Goal: Navigation & Orientation: Find specific page/section

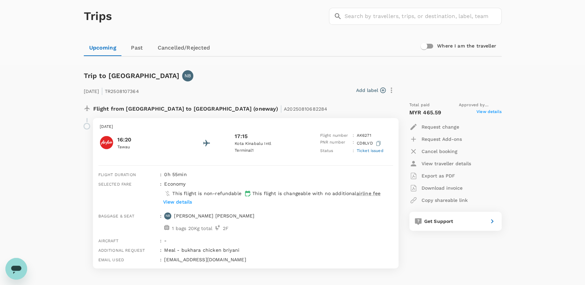
click at [173, 48] on link "Cancelled/Rejected" at bounding box center [183, 48] width 63 height 16
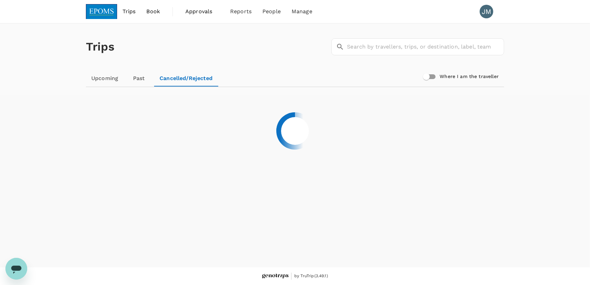
click at [135, 79] on link "Past" at bounding box center [139, 78] width 31 height 16
click at [107, 78] on link "Upcoming" at bounding box center [105, 78] width 38 height 16
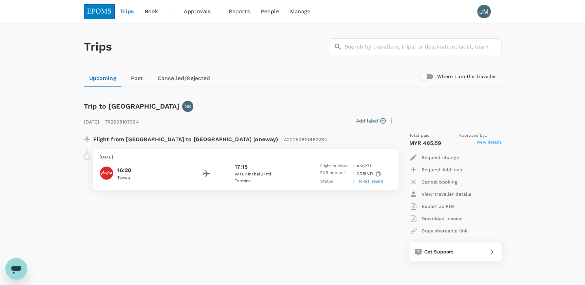
click at [187, 10] on span "Approvals" at bounding box center [201, 11] width 34 height 8
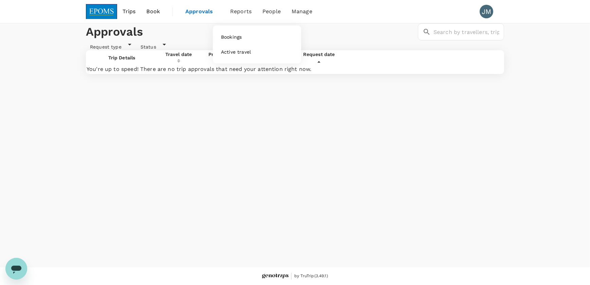
click at [227, 14] on li "Reports" at bounding box center [241, 11] width 32 height 23
click at [282, 6] on li "People" at bounding box center [271, 11] width 29 height 23
click at [307, 10] on span "Manage" at bounding box center [302, 11] width 21 height 8
click at [304, 14] on span "Manage" at bounding box center [302, 11] width 21 height 8
click at [289, 10] on li "Manage" at bounding box center [302, 11] width 32 height 23
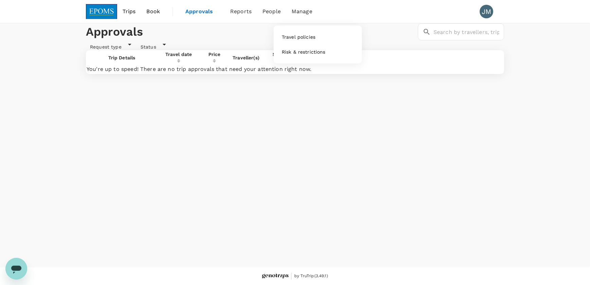
click at [293, 10] on span "Manage" at bounding box center [302, 11] width 21 height 8
click at [252, 12] on li "Reports" at bounding box center [241, 11] width 32 height 23
click at [150, 10] on span "Book" at bounding box center [153, 11] width 14 height 8
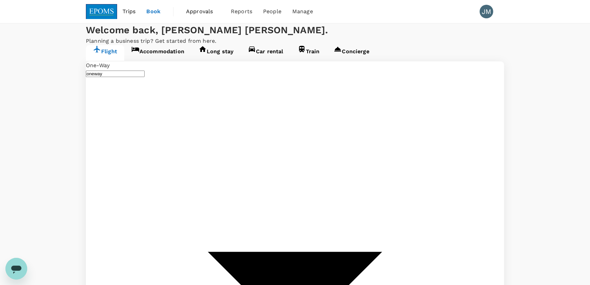
type input "Tawau (TWU)"
type input "Kota Kinabalu Intl (BKI)"
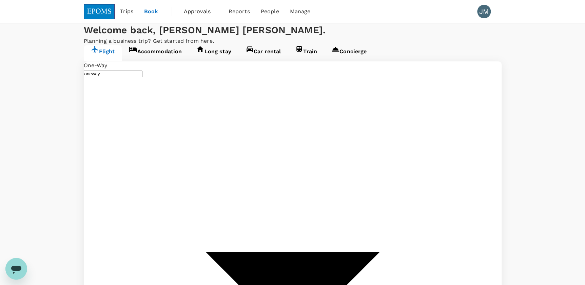
type input "Tawau (TWU)"
type input "Kota Kinabalu Intl (BKI)"
click at [132, 10] on span "Trips" at bounding box center [126, 11] width 13 height 8
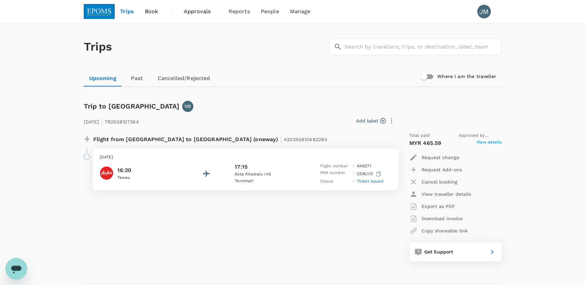
click at [253, 50] on div "Trips ​ ​" at bounding box center [291, 46] width 421 height 50
click at [497, 143] on span "View details" at bounding box center [489, 143] width 25 height 8
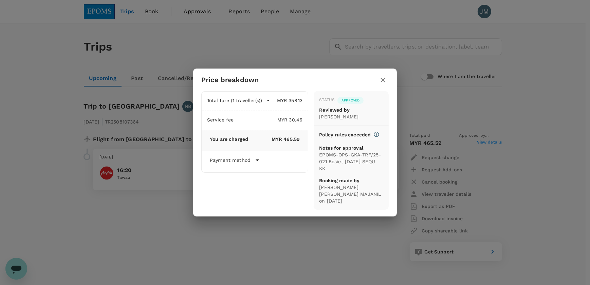
click at [543, 95] on div "Price breakdown Total fare (1 traveller(s)) MYR 358.13 Air fare MYR 358.13 Bagg…" at bounding box center [295, 142] width 590 height 285
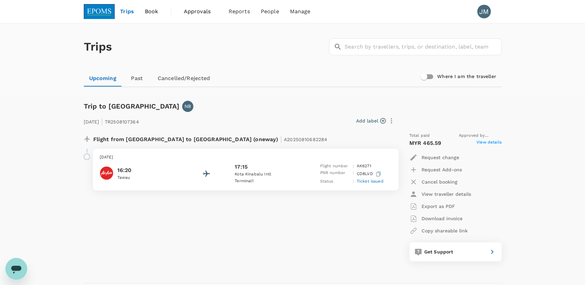
click at [570, 126] on div "Trips ​ ​ Upcoming Past Cancelled/Rejected Where I am the traveller Trip to Kot…" at bounding box center [292, 268] width 585 height 491
click at [247, 67] on div "Trips ​ ​" at bounding box center [291, 46] width 421 height 50
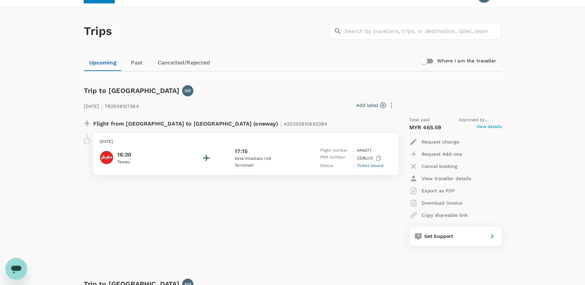
scroll to position [31, 0]
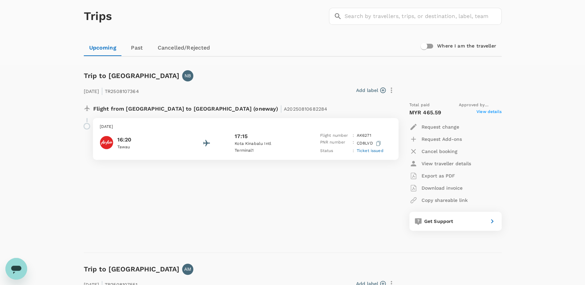
click at [328, 190] on div "Flight from Malaysia to Malaysia (oneway) | A20250810682284 Wednesday, 13 Aug 2…" at bounding box center [237, 166] width 318 height 140
click at [250, 86] on div "Add label" at bounding box center [270, 91] width 256 height 12
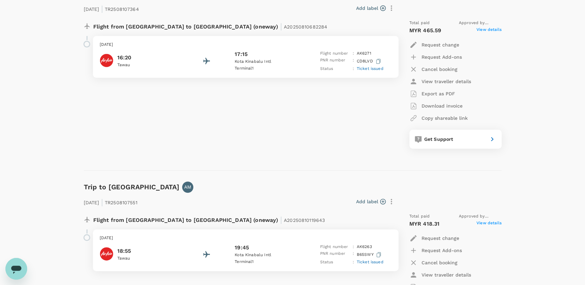
scroll to position [123, 0]
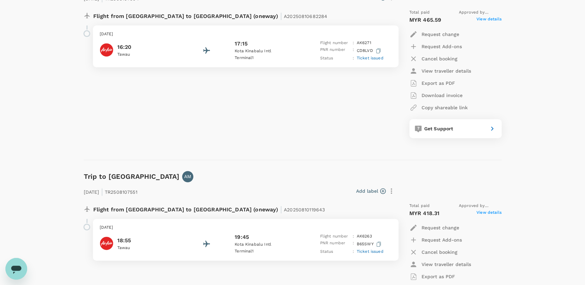
click at [341, 112] on div "Flight from Malaysia to Malaysia (oneway) | A20250810682284 Wednesday, 13 Aug 2…" at bounding box center [237, 74] width 318 height 140
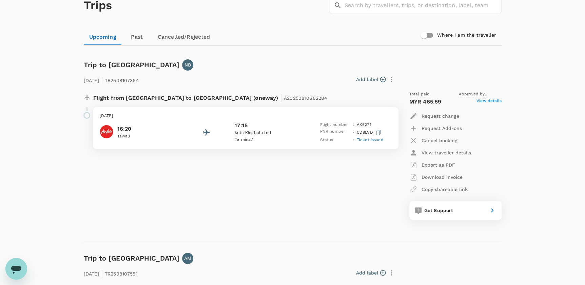
scroll to position [31, 0]
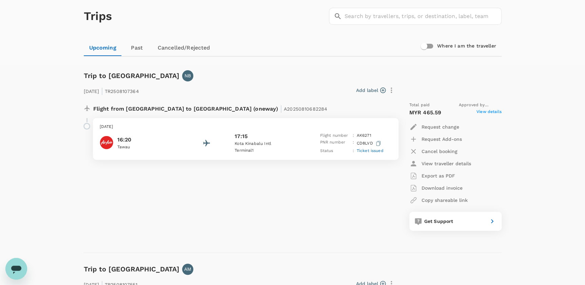
click at [250, 75] on div "13 Aug 2025 | TR2508107364 Add label Flight from Malaysia to Malaysia (oneway) …" at bounding box center [287, 156] width 429 height 171
click at [242, 33] on div "Trips ​ ​" at bounding box center [291, 15] width 421 height 50
click at [275, 21] on div "Trips ​ ​" at bounding box center [291, 15] width 421 height 50
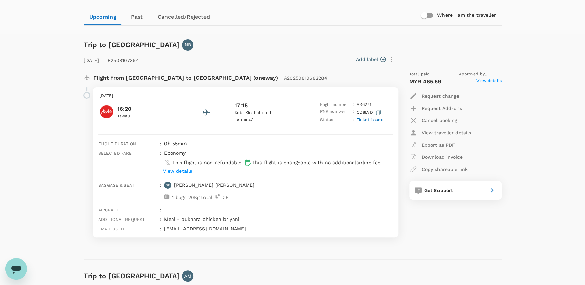
click at [285, 54] on div "Add label" at bounding box center [270, 60] width 256 height 12
drag, startPoint x: 89, startPoint y: 47, endPoint x: 143, endPoint y: 46, distance: 53.3
click at [143, 46] on div "[DATE] | TR2508107364 Add label Flight from [GEOGRAPHIC_DATA] to [GEOGRAPHIC_DA…" at bounding box center [287, 144] width 429 height 209
drag, startPoint x: 143, startPoint y: 46, endPoint x: 202, endPoint y: 51, distance: 59.6
click at [202, 51] on div "Add label" at bounding box center [268, 58] width 258 height 14
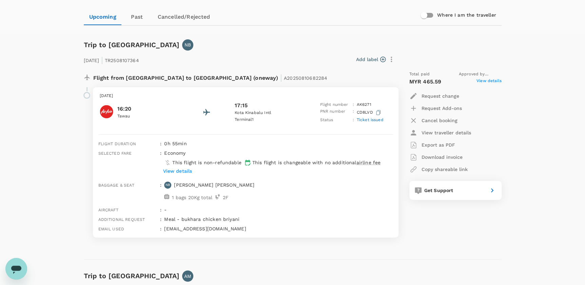
click at [201, 51] on div "Add label" at bounding box center [268, 58] width 258 height 14
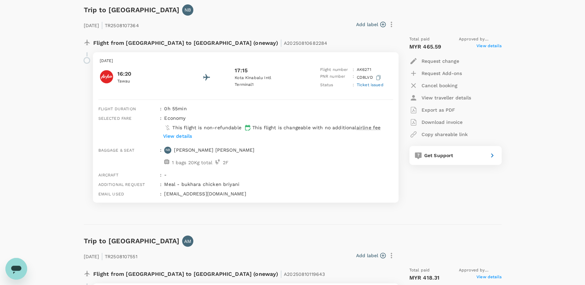
scroll to position [123, 0]
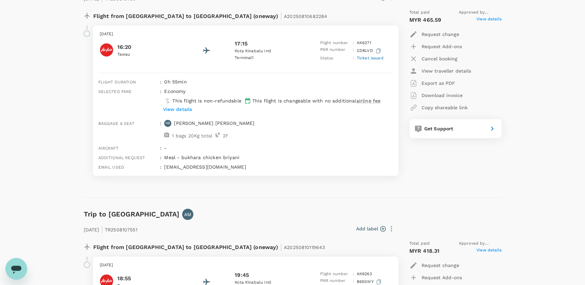
drag, startPoint x: 94, startPoint y: 16, endPoint x: 286, endPoint y: 178, distance: 251.5
click at [286, 178] on div "Flight from [GEOGRAPHIC_DATA] to [GEOGRAPHIC_DATA] (oneway) | A20250810682284 […" at bounding box center [237, 93] width 318 height 178
drag, startPoint x: 286, startPoint y: 178, endPoint x: 247, endPoint y: 183, distance: 39.0
click at [247, 183] on div "Flight from [GEOGRAPHIC_DATA] to [GEOGRAPHIC_DATA] (oneway) | A20250810682284 […" at bounding box center [293, 95] width 418 height 183
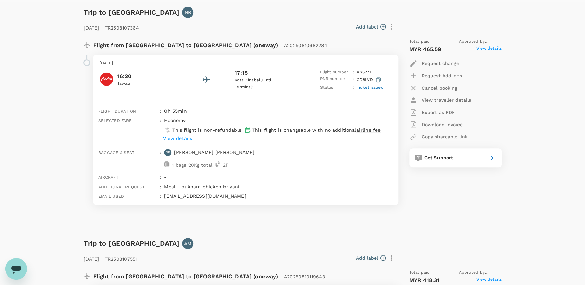
scroll to position [92, 0]
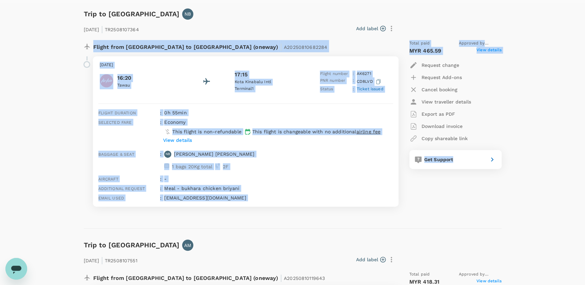
drag, startPoint x: 92, startPoint y: 45, endPoint x: 263, endPoint y: 220, distance: 245.1
click at [263, 220] on div "Trip to [GEOGRAPHIC_DATA] [GEOGRAPHIC_DATA] [DATE] | TR2508107364 Add label Fli…" at bounding box center [290, 113] width 424 height 231
click at [465, 206] on div "Total paid Approved by [PERSON_NAME] MYR 465.59 View details Request change Req…" at bounding box center [449, 124] width 106 height 178
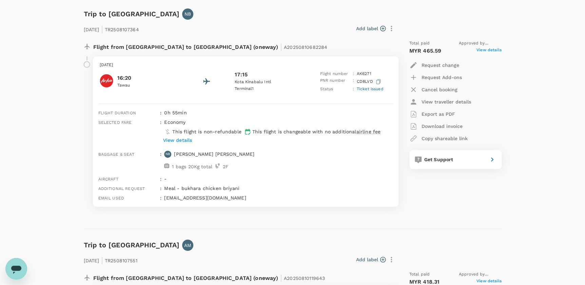
click at [277, 30] on div "Add label" at bounding box center [270, 29] width 256 height 12
drag, startPoint x: 94, startPoint y: 45, endPoint x: 389, endPoint y: 212, distance: 338.8
click at [389, 212] on div "Flight from [GEOGRAPHIC_DATA] to [GEOGRAPHIC_DATA] (oneway) | A20250810682284 […" at bounding box center [293, 126] width 418 height 183
click at [276, 228] on hr at bounding box center [293, 228] width 418 height 0
drag, startPoint x: 92, startPoint y: 48, endPoint x: 308, endPoint y: 207, distance: 268.0
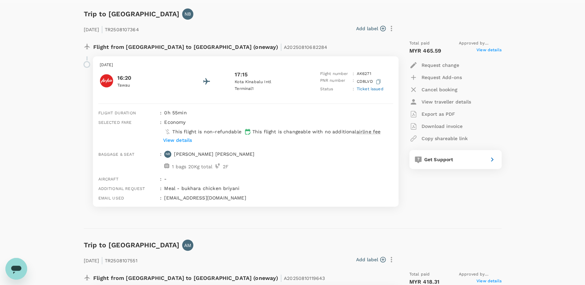
click at [308, 207] on div "Flight from [GEOGRAPHIC_DATA] to [GEOGRAPHIC_DATA] (oneway) | A20250810682284 […" at bounding box center [237, 124] width 318 height 178
drag, startPoint x: 308, startPoint y: 207, endPoint x: 243, endPoint y: 207, distance: 65.5
click at [243, 207] on div "[DATE] 16:20 [GEOGRAPHIC_DATA] 17:15 [GEOGRAPHIC_DATA] 1 Flight number : AK 627…" at bounding box center [243, 134] width 311 height 156
click at [95, 41] on p "Flight from [GEOGRAPHIC_DATA] to [GEOGRAPHIC_DATA] (oneway) | A20250810682284" at bounding box center [210, 46] width 235 height 12
drag, startPoint x: 94, startPoint y: 45, endPoint x: 311, endPoint y: 216, distance: 276.5
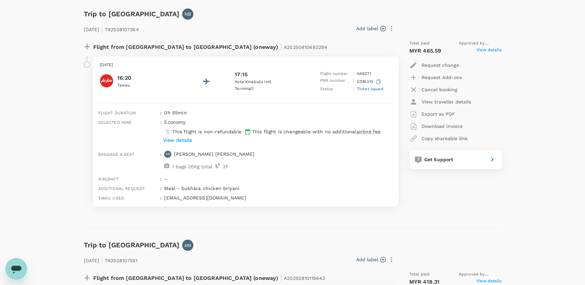
click at [311, 216] on div "Flight from [GEOGRAPHIC_DATA] to [GEOGRAPHIC_DATA] (oneway) | A20250810682284 […" at bounding box center [293, 126] width 418 height 183
drag, startPoint x: 311, startPoint y: 216, endPoint x: 291, endPoint y: 233, distance: 26.5
click at [459, 212] on div "Flight from [GEOGRAPHIC_DATA] to [GEOGRAPHIC_DATA] (oneway) | A20250810682284 […" at bounding box center [293, 126] width 418 height 183
drag, startPoint x: 94, startPoint y: 46, endPoint x: 346, endPoint y: 212, distance: 301.9
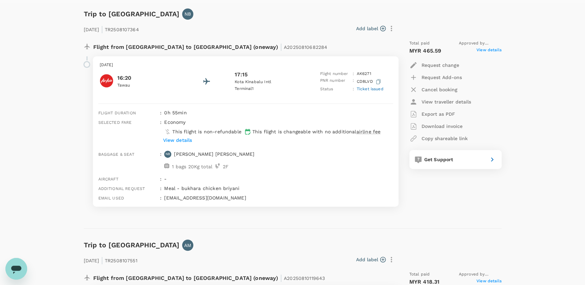
click at [346, 212] on div "Flight from [GEOGRAPHIC_DATA] to [GEOGRAPHIC_DATA] (oneway) | A20250810682284 […" at bounding box center [293, 126] width 418 height 183
drag, startPoint x: 346, startPoint y: 212, endPoint x: 296, endPoint y: 212, distance: 49.9
click at [296, 212] on div "Flight from [GEOGRAPHIC_DATA] to [GEOGRAPHIC_DATA] (oneway) | A20250810682284 […" at bounding box center [293, 126] width 418 height 183
click at [516, 73] on div "Trips ​ ​ Upcoming Past Cancelled/Rejected Where I am the traveller Trip to [GE…" at bounding box center [292, 195] width 585 height 529
click at [200, 23] on div "Add label" at bounding box center [270, 29] width 256 height 12
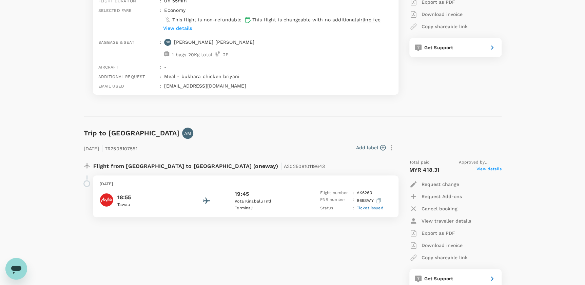
scroll to position [247, 0]
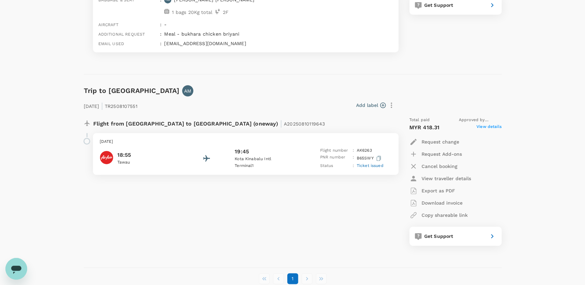
click at [288, 90] on div "[DATE] | TR2508107551 Add label Flight from [GEOGRAPHIC_DATA] to [GEOGRAPHIC_DA…" at bounding box center [287, 171] width 429 height 171
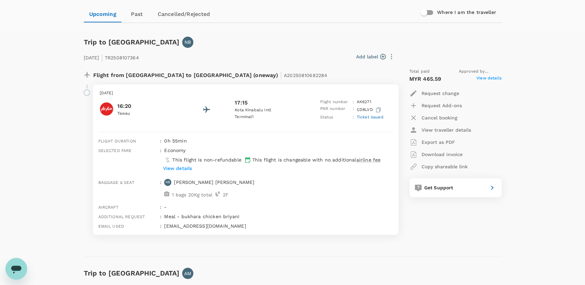
scroll to position [61, 0]
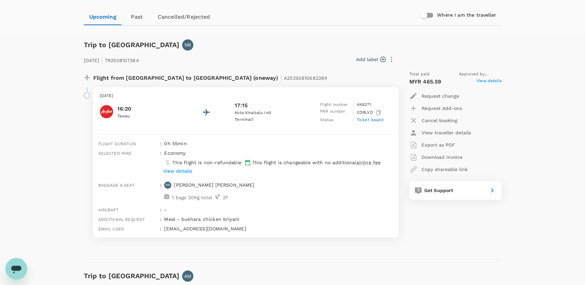
click at [262, 53] on div "Add label" at bounding box center [268, 58] width 258 height 14
click at [254, 51] on div "Add label" at bounding box center [268, 58] width 258 height 14
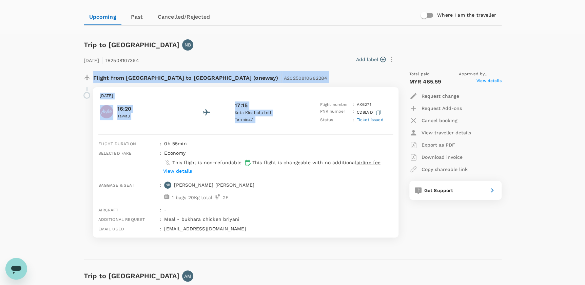
drag, startPoint x: 92, startPoint y: 78, endPoint x: 315, endPoint y: 101, distance: 223.9
click at [315, 101] on div "Flight from [GEOGRAPHIC_DATA] to [GEOGRAPHIC_DATA] (oneway) | A20250810682284 […" at bounding box center [237, 155] width 318 height 178
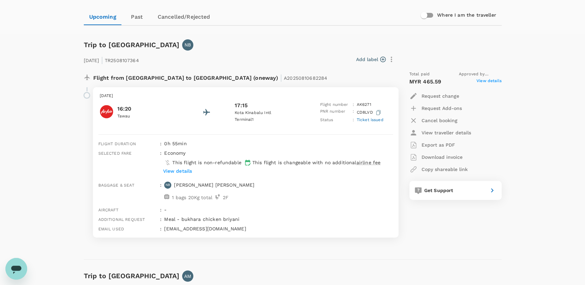
drag, startPoint x: 315, startPoint y: 101, endPoint x: 300, endPoint y: 34, distance: 68.7
click at [300, 34] on div "Trip to [GEOGRAPHIC_DATA] [GEOGRAPHIC_DATA] [DATE] | TR2508107364 Add label Fli…" at bounding box center [290, 144] width 424 height 231
click at [324, 35] on div "Trip to [GEOGRAPHIC_DATA] [GEOGRAPHIC_DATA] [DATE] | TR2508107364 Add label Fli…" at bounding box center [290, 144] width 424 height 231
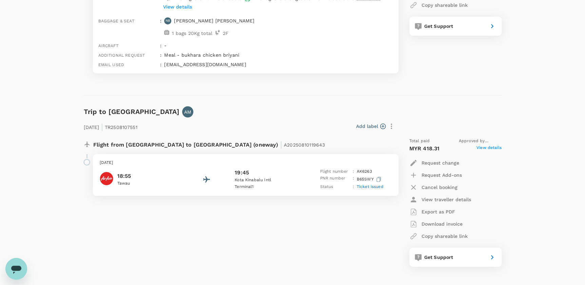
scroll to position [247, 0]
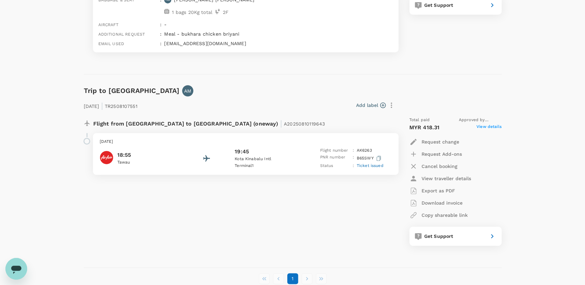
click at [200, 81] on div "Trip to [GEOGRAPHIC_DATA] AM [DATE] | TR2508107551 Add label Flight from [GEOGR…" at bounding box center [290, 170] width 424 height 193
click at [170, 74] on div "Trip to [GEOGRAPHIC_DATA] AM [DATE] | TR2508107551 Add label Flight from [GEOGR…" at bounding box center [290, 170] width 424 height 193
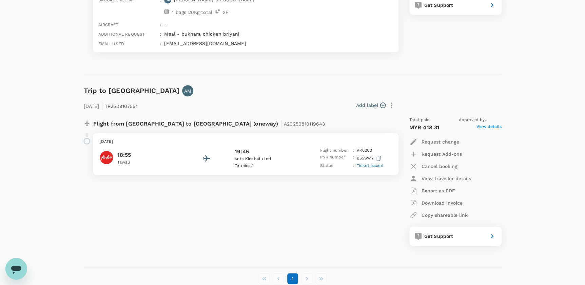
click at [357, 225] on div "Flight from [GEOGRAPHIC_DATA] to [GEOGRAPHIC_DATA] (oneway) | A20250810119643 […" at bounding box center [237, 181] width 318 height 140
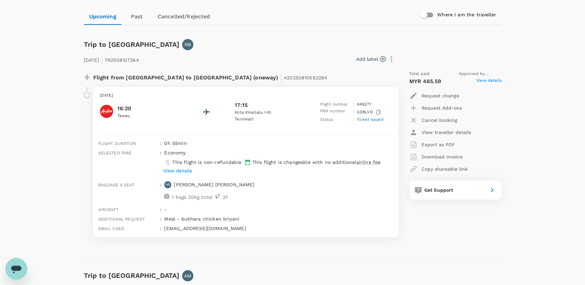
scroll to position [61, 0]
click at [253, 45] on div "[DATE] | TR2508107364 Add label Flight from [GEOGRAPHIC_DATA] to [GEOGRAPHIC_DA…" at bounding box center [287, 144] width 429 height 209
click at [209, 34] on div "Trip to [GEOGRAPHIC_DATA] [GEOGRAPHIC_DATA] [DATE] | TR2508107364 Add label Fli…" at bounding box center [290, 144] width 424 height 231
click at [87, 46] on div "[DATE] | TR2508107364 Add label Flight from [GEOGRAPHIC_DATA] to [GEOGRAPHIC_DA…" at bounding box center [287, 144] width 429 height 209
drag, startPoint x: 85, startPoint y: 45, endPoint x: 137, endPoint y: 44, distance: 53.0
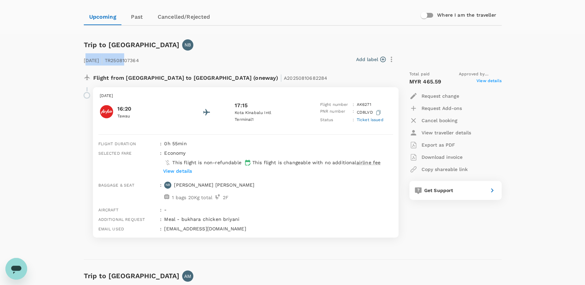
click at [137, 44] on div "[DATE] | TR2508107364 Add label Flight from [GEOGRAPHIC_DATA] to [GEOGRAPHIC_DA…" at bounding box center [287, 144] width 429 height 209
drag, startPoint x: 82, startPoint y: 42, endPoint x: 136, endPoint y: 44, distance: 53.7
click at [136, 44] on div "[DATE] | TR2508107364 Add label Flight from [GEOGRAPHIC_DATA] to [GEOGRAPHIC_DA…" at bounding box center [287, 144] width 429 height 209
drag, startPoint x: 136, startPoint y: 44, endPoint x: 86, endPoint y: 32, distance: 51.9
click at [86, 32] on div "Trip to [GEOGRAPHIC_DATA] [GEOGRAPHIC_DATA] [DATE] | TR2508107364 Add label Fli…" at bounding box center [290, 144] width 424 height 231
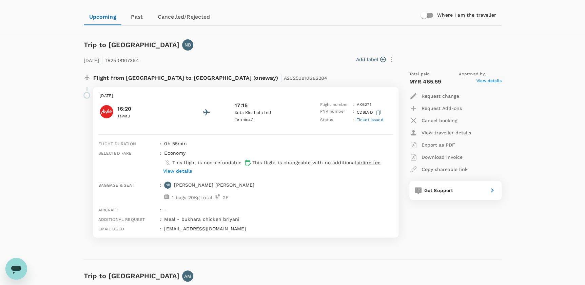
click at [87, 40] on div "[DATE] | TR2508107364 Add label Flight from [GEOGRAPHIC_DATA] to [GEOGRAPHIC_DA…" at bounding box center [287, 144] width 429 height 209
click at [103, 25] on hr at bounding box center [293, 25] width 418 height 1
click at [546, 97] on div "Trips ​ ​ Upcoming Past Cancelled/Rejected Where I am the traveller Trip to [GE…" at bounding box center [292, 226] width 585 height 529
click at [255, 33] on div "Trip to [GEOGRAPHIC_DATA] [GEOGRAPHIC_DATA] [DATE] | TR2508107364 Add label Fli…" at bounding box center [290, 144] width 424 height 231
drag, startPoint x: 85, startPoint y: 46, endPoint x: 120, endPoint y: 43, distance: 35.8
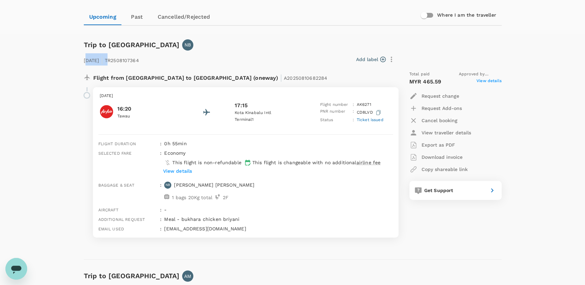
click at [120, 43] on div "[DATE] | TR2508107364 Add label Flight from [GEOGRAPHIC_DATA] to [GEOGRAPHIC_DA…" at bounding box center [287, 144] width 429 height 209
drag, startPoint x: 120, startPoint y: 43, endPoint x: 88, endPoint y: 37, distance: 33.1
click at [88, 37] on div "Trip to [GEOGRAPHIC_DATA]" at bounding box center [130, 44] width 99 height 14
drag, startPoint x: 84, startPoint y: 41, endPoint x: 131, endPoint y: 45, distance: 47.7
click at [131, 45] on div "[DATE] | TR2508107364 Add label Flight from [GEOGRAPHIC_DATA] to [GEOGRAPHIC_DA…" at bounding box center [287, 144] width 429 height 209
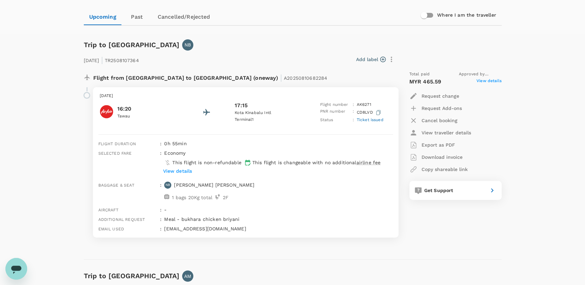
drag, startPoint x: 131, startPoint y: 45, endPoint x: 249, endPoint y: 20, distance: 120.8
click at [251, 20] on div "Upcoming Past Cancelled/Rejected" at bounding box center [293, 17] width 418 height 16
click at [224, 16] on div "Upcoming Past Cancelled/Rejected" at bounding box center [293, 17] width 418 height 16
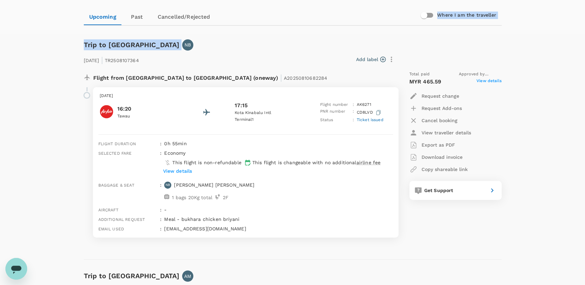
drag, startPoint x: 60, startPoint y: 16, endPoint x: 247, endPoint y: 33, distance: 187.4
click at [247, 33] on div "Trips ​ ​ Upcoming Past Cancelled/Rejected Where I am the traveller Trip to [GE…" at bounding box center [292, 226] width 585 height 529
drag, startPoint x: 247, startPoint y: 33, endPoint x: 267, endPoint y: 27, distance: 20.8
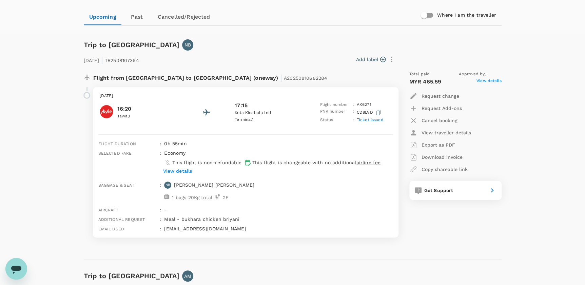
click at [248, 38] on div "Trip to [GEOGRAPHIC_DATA] [GEOGRAPHIC_DATA]" at bounding box center [291, 44] width 421 height 14
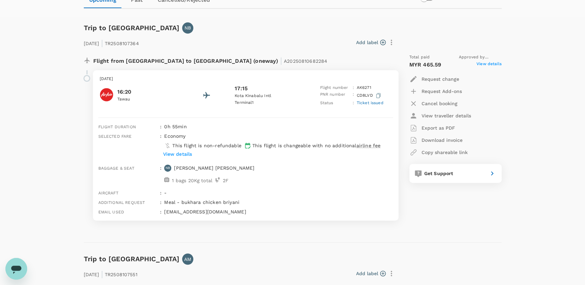
scroll to position [69, 0]
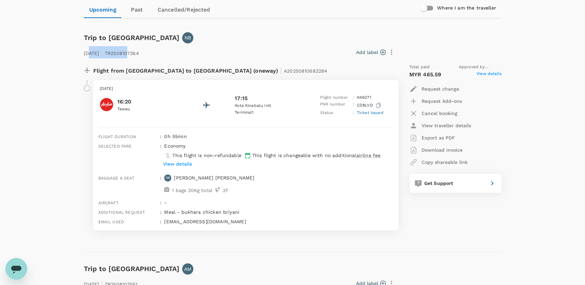
drag, startPoint x: 88, startPoint y: 38, endPoint x: 140, endPoint y: 41, distance: 52.7
click at [140, 41] on div "[DATE] | TR2508107364 Add label Flight from [GEOGRAPHIC_DATA] to [GEOGRAPHIC_DA…" at bounding box center [287, 137] width 429 height 209
drag, startPoint x: 140, startPoint y: 41, endPoint x: 215, endPoint y: 50, distance: 74.9
click at [215, 50] on div "Add label" at bounding box center [270, 53] width 256 height 12
drag, startPoint x: 83, startPoint y: 35, endPoint x: 103, endPoint y: 35, distance: 20.0
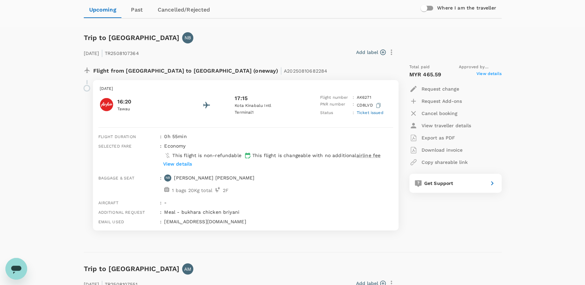
click at [103, 35] on div "[DATE] | TR2508107364 Add label Flight from [GEOGRAPHIC_DATA] to [GEOGRAPHIC_DA…" at bounding box center [287, 137] width 429 height 209
drag, startPoint x: 103, startPoint y: 35, endPoint x: 226, endPoint y: 60, distance: 125.4
click at [226, 60] on div "Flight from [GEOGRAPHIC_DATA] to [GEOGRAPHIC_DATA] (oneway) | A20250810682284" at bounding box center [237, 69] width 318 height 22
drag, startPoint x: 96, startPoint y: 37, endPoint x: 139, endPoint y: 40, distance: 43.2
click at [139, 40] on div "[DATE] | TR2508107364 Add label Flight from [GEOGRAPHIC_DATA] to [GEOGRAPHIC_DA…" at bounding box center [287, 137] width 429 height 209
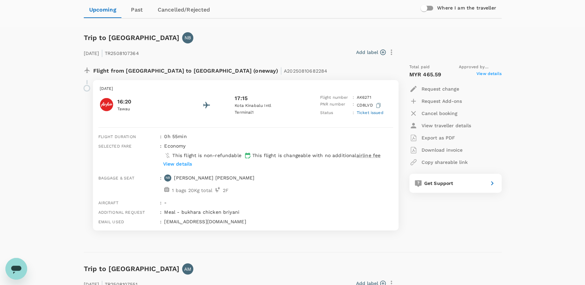
drag, startPoint x: 139, startPoint y: 40, endPoint x: 213, endPoint y: 41, distance: 73.7
click at [213, 41] on div "[DATE] | TR2508107364 Add label Flight from [GEOGRAPHIC_DATA] to [GEOGRAPHIC_DA…" at bounding box center [287, 137] width 429 height 209
drag, startPoint x: 83, startPoint y: 35, endPoint x: 151, endPoint y: 38, distance: 67.3
click at [151, 38] on div "[DATE] | TR2508107364 Add label Flight from [GEOGRAPHIC_DATA] to [GEOGRAPHIC_DA…" at bounding box center [287, 137] width 429 height 209
drag, startPoint x: 151, startPoint y: 38, endPoint x: 205, endPoint y: 39, distance: 54.3
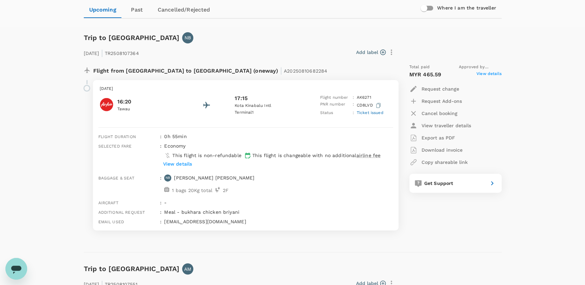
click at [205, 39] on div "[DATE] | TR2508107364 Add label Flight from [GEOGRAPHIC_DATA] to [GEOGRAPHIC_DA…" at bounding box center [287, 137] width 429 height 209
drag, startPoint x: 105, startPoint y: 34, endPoint x: 142, endPoint y: 36, distance: 36.4
click at [142, 36] on div "[DATE] | TR2508107364 Add label Flight from [GEOGRAPHIC_DATA] to [GEOGRAPHIC_DA…" at bounding box center [287, 137] width 429 height 209
drag, startPoint x: 142, startPoint y: 36, endPoint x: 202, endPoint y: 43, distance: 60.5
click at [202, 44] on div "Add label" at bounding box center [268, 51] width 258 height 14
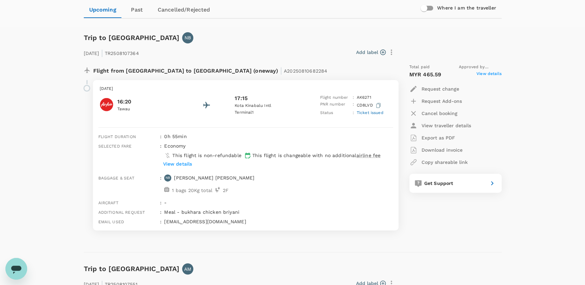
drag, startPoint x: 81, startPoint y: 36, endPoint x: 109, endPoint y: 42, distance: 28.1
click at [109, 42] on div "[DATE] | TR2508107364 Add label Flight from [GEOGRAPHIC_DATA] to [GEOGRAPHIC_DA…" at bounding box center [287, 137] width 429 height 209
drag, startPoint x: 109, startPoint y: 42, endPoint x: 222, endPoint y: 54, distance: 114.1
click at [222, 54] on div "Add label" at bounding box center [270, 53] width 256 height 12
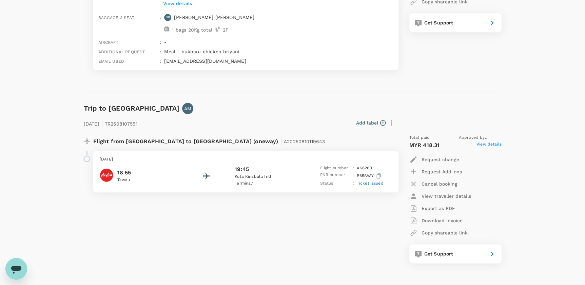
scroll to position [254, 0]
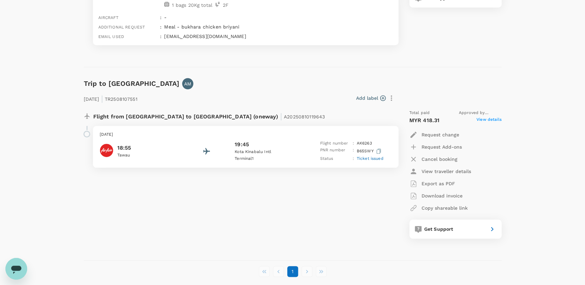
click at [191, 195] on div "Flight from [GEOGRAPHIC_DATA] to [GEOGRAPHIC_DATA] (oneway) | A20250810119643 […" at bounding box center [237, 174] width 318 height 140
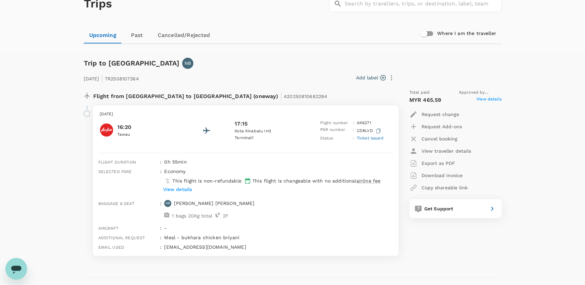
scroll to position [38, 0]
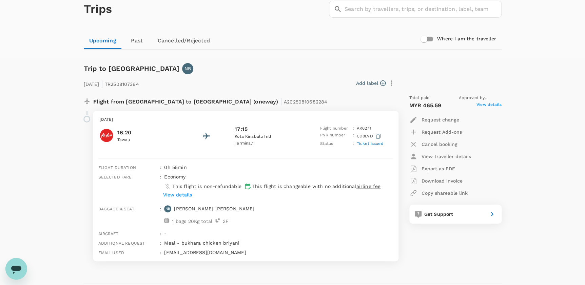
click at [311, 63] on div "[DATE] | TR2508107364 Add label Flight from [GEOGRAPHIC_DATA] to [GEOGRAPHIC_DA…" at bounding box center [287, 167] width 429 height 209
click at [443, 54] on div "Trip to [GEOGRAPHIC_DATA] [GEOGRAPHIC_DATA] [DATE] | TR2508107364 Add label Fli…" at bounding box center [290, 167] width 424 height 231
click at [471, 55] on div "Trip to [GEOGRAPHIC_DATA] [GEOGRAPHIC_DATA] [DATE] | TR2508107364 Add label Fli…" at bounding box center [290, 167] width 424 height 231
click at [253, 67] on div "[DATE] | TR2508107364 Add label Flight from [GEOGRAPHIC_DATA] to [GEOGRAPHIC_DA…" at bounding box center [287, 167] width 429 height 209
drag, startPoint x: 84, startPoint y: 67, endPoint x: 135, endPoint y: 74, distance: 51.1
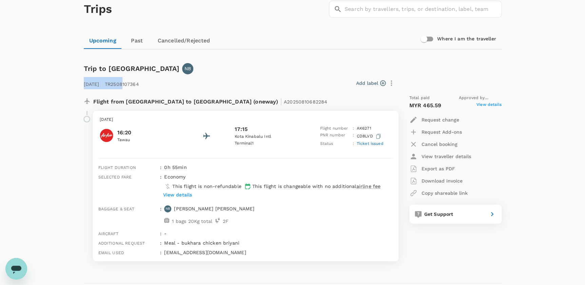
click at [135, 74] on div "[DATE] | TR2508107364 Add label Flight from [GEOGRAPHIC_DATA] to [GEOGRAPHIC_DA…" at bounding box center [287, 167] width 429 height 209
drag, startPoint x: 135, startPoint y: 74, endPoint x: 92, endPoint y: 66, distance: 43.9
click at [92, 68] on div "[DATE] | TR2508107364 Add label Flight from [GEOGRAPHIC_DATA] to [GEOGRAPHIC_DA…" at bounding box center [287, 167] width 429 height 209
click at [89, 66] on div "[DATE] | TR2508107364 Add label Flight from [GEOGRAPHIC_DATA] to [GEOGRAPHIC_DA…" at bounding box center [287, 167] width 429 height 209
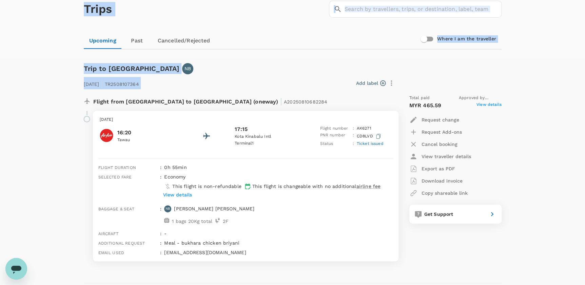
drag, startPoint x: 87, startPoint y: 10, endPoint x: 319, endPoint y: 71, distance: 240.2
click at [319, 71] on div "Trips ​ ​ Upcoming Past Cancelled/Rejected Where I am the traveller Trip to [GE…" at bounding box center [292, 250] width 585 height 529
drag, startPoint x: 319, startPoint y: 71, endPoint x: 274, endPoint y: 64, distance: 45.3
click at [274, 64] on div "[DATE] | TR2508107364 Add label Flight from [GEOGRAPHIC_DATA] to [GEOGRAPHIC_DA…" at bounding box center [287, 167] width 429 height 209
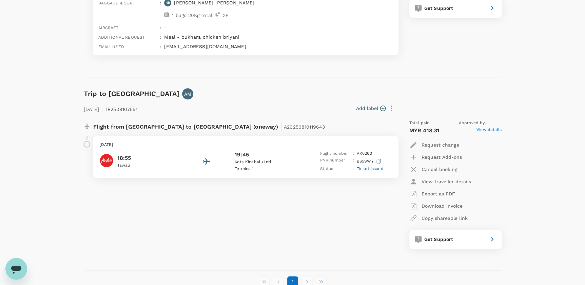
scroll to position [285, 0]
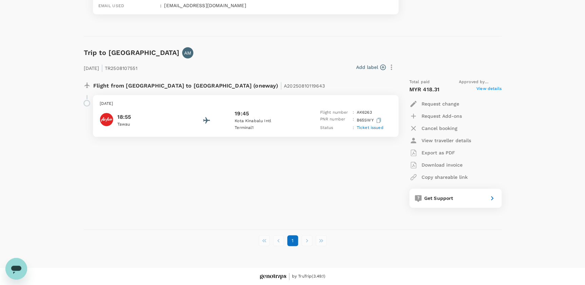
click at [309, 197] on div "Flight from [GEOGRAPHIC_DATA] to [GEOGRAPHIC_DATA] (oneway) | A20250810119643 […" at bounding box center [237, 143] width 318 height 140
click at [502, 168] on div "Trip to [GEOGRAPHIC_DATA] [GEOGRAPHIC_DATA] [DATE] | TR2508107364 Add label Fli…" at bounding box center [293, 34] width 434 height 446
click at [278, 197] on div "Flight from [GEOGRAPHIC_DATA] to [GEOGRAPHIC_DATA] (oneway) | A20250810119643 […" at bounding box center [237, 143] width 318 height 140
click at [136, 179] on div "Flight from [GEOGRAPHIC_DATA] to [GEOGRAPHIC_DATA] (oneway) | A20250810119643 […" at bounding box center [237, 143] width 318 height 140
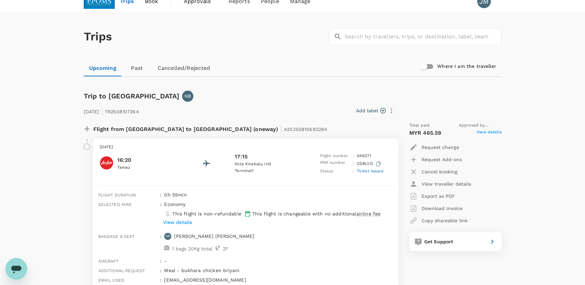
scroll to position [7, 0]
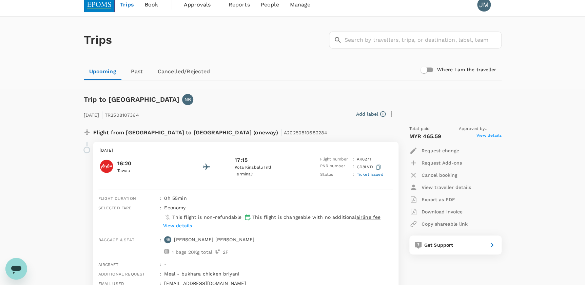
click at [241, 56] on div "Trips ​ ​" at bounding box center [291, 39] width 421 height 50
click at [238, 92] on div "Trip to [GEOGRAPHIC_DATA] [GEOGRAPHIC_DATA]" at bounding box center [291, 98] width 421 height 14
click at [247, 98] on div "[DATE] | TR2508107364 Add label Flight from [GEOGRAPHIC_DATA] to [GEOGRAPHIC_DA…" at bounding box center [287, 198] width 429 height 209
click at [275, 59] on div "Trips ​ ​" at bounding box center [291, 39] width 421 height 50
click at [290, 104] on div "[DATE] | TR2508107364 Add label Flight from [GEOGRAPHIC_DATA] to [GEOGRAPHIC_DA…" at bounding box center [287, 198] width 429 height 209
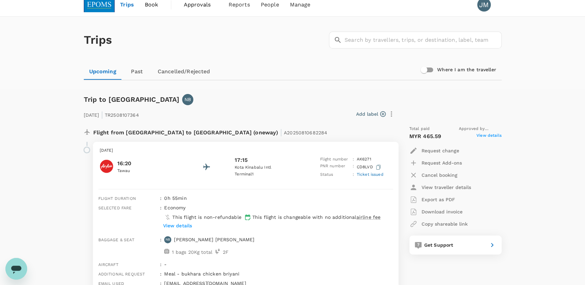
click at [259, 91] on div "Trip to [GEOGRAPHIC_DATA] [GEOGRAPHIC_DATA]" at bounding box center [291, 98] width 421 height 14
click at [262, 92] on div "Trip to [GEOGRAPHIC_DATA] [GEOGRAPHIC_DATA]" at bounding box center [291, 98] width 421 height 14
click at [256, 100] on div "[DATE] | TR2508107364 Add label Flight from [GEOGRAPHIC_DATA] to [GEOGRAPHIC_DA…" at bounding box center [287, 198] width 429 height 209
click at [269, 98] on div "[DATE] | TR2508107364 Add label Flight from [GEOGRAPHIC_DATA] to [GEOGRAPHIC_DA…" at bounding box center [287, 198] width 429 height 209
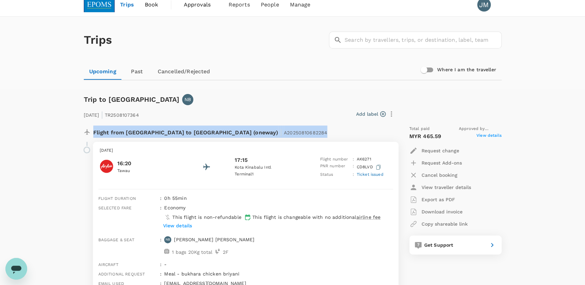
click at [269, 98] on div "[DATE] | TR2508107364 Add label Flight from [GEOGRAPHIC_DATA] to [GEOGRAPHIC_DA…" at bounding box center [287, 198] width 429 height 209
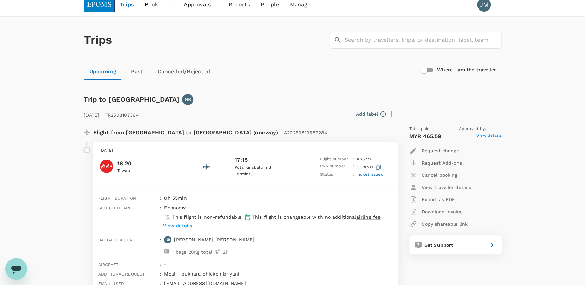
drag, startPoint x: 269, startPoint y: 98, endPoint x: 215, endPoint y: 102, distance: 54.5
click at [233, 104] on div "[DATE] | TR2508107364 Add label Flight from [GEOGRAPHIC_DATA] to [GEOGRAPHIC_DA…" at bounding box center [287, 198] width 429 height 209
click at [208, 100] on div "[DATE] | TR2508107364 Add label Flight from [GEOGRAPHIC_DATA] to [GEOGRAPHIC_DA…" at bounding box center [287, 198] width 429 height 209
drag, startPoint x: 85, startPoint y: 99, endPoint x: 151, endPoint y: 97, distance: 66.2
click at [151, 97] on div "[DATE] | TR2508107364 Add label Flight from [GEOGRAPHIC_DATA] to [GEOGRAPHIC_DA…" at bounding box center [287, 198] width 429 height 209
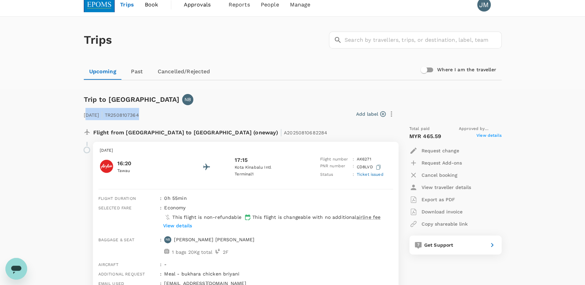
click at [98, 102] on div "[DATE] | TR2508107364 Add label Flight from [GEOGRAPHIC_DATA] to [GEOGRAPHIC_DA…" at bounding box center [287, 198] width 429 height 209
drag, startPoint x: 84, startPoint y: 99, endPoint x: 220, endPoint y: 114, distance: 137.0
click at [220, 114] on div "[DATE] | TR2508107364 Add label Flight from [GEOGRAPHIC_DATA] to [GEOGRAPHIC_DA…" at bounding box center [287, 198] width 429 height 209
drag, startPoint x: 220, startPoint y: 114, endPoint x: 269, endPoint y: 54, distance: 77.7
click at [269, 54] on div "Trips ​ ​" at bounding box center [291, 39] width 421 height 50
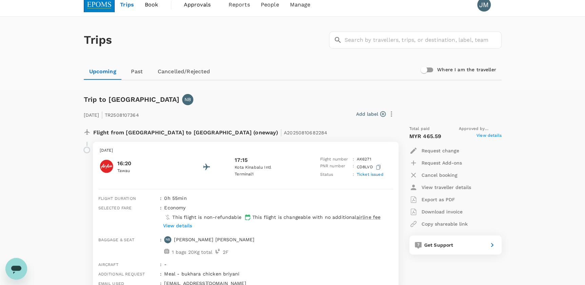
click at [180, 54] on div "Trips ​ ​" at bounding box center [291, 39] width 421 height 50
click at [167, 48] on div "Trips ​ ​" at bounding box center [291, 39] width 421 height 50
click at [169, 49] on div "Trips ​ ​" at bounding box center [291, 39] width 421 height 50
drag, startPoint x: 49, startPoint y: 67, endPoint x: 235, endPoint y: 77, distance: 186.9
click at [235, 77] on div "Trips ​ ​ Upcoming Past Cancelled/Rejected Where I am the traveller" at bounding box center [292, 53] width 585 height 72
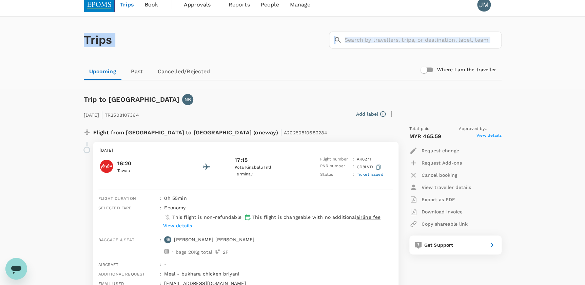
drag, startPoint x: 82, startPoint y: 42, endPoint x: 238, endPoint y: 65, distance: 158.2
click at [238, 65] on div "Trips ​ ​ Upcoming Past Cancelled/Rejected Where I am the traveller" at bounding box center [293, 47] width 434 height 67
drag, startPoint x: 238, startPoint y: 65, endPoint x: 243, endPoint y: 80, distance: 15.3
click at [243, 80] on hr at bounding box center [293, 80] width 418 height 1
click at [267, 66] on div "Upcoming Past Cancelled/Rejected" at bounding box center [293, 71] width 418 height 16
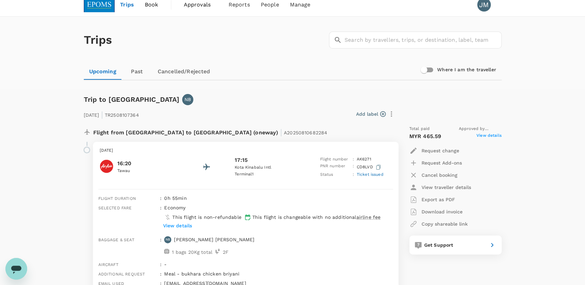
click at [242, 51] on div "Trips ​ ​" at bounding box center [291, 39] width 421 height 50
click at [231, 71] on div "Upcoming Past Cancelled/Rejected" at bounding box center [293, 71] width 418 height 16
click at [254, 20] on div "Trips ​ ​" at bounding box center [291, 39] width 421 height 50
click at [247, 33] on div "Trips ​ ​" at bounding box center [291, 39] width 421 height 50
click at [140, 40] on div "Trips ​ ​" at bounding box center [291, 39] width 421 height 50
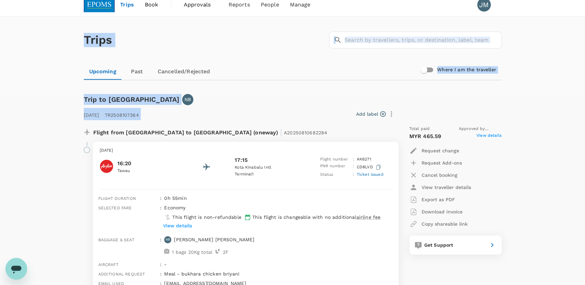
drag, startPoint x: 77, startPoint y: 41, endPoint x: 300, endPoint y: 109, distance: 232.9
click at [300, 109] on div "Trips ​ ​ Upcoming Past Cancelled/Rejected Where I am the traveller Trip to [GE…" at bounding box center [292, 281] width 585 height 529
click at [156, 46] on div "Trips ​ ​" at bounding box center [291, 39] width 421 height 50
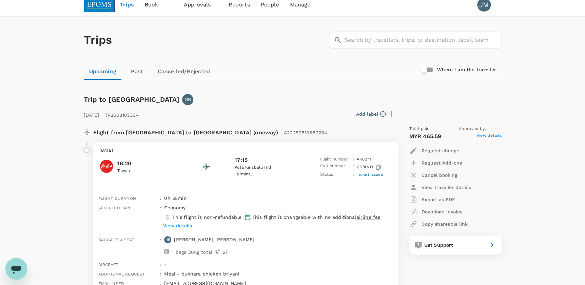
click at [145, 41] on div "Trips ​ ​" at bounding box center [291, 39] width 421 height 50
click at [238, 61] on div "Trips ​ ​" at bounding box center [291, 39] width 421 height 50
click at [297, 97] on div "[DATE] | TR2508107364 Add label Flight from [GEOGRAPHIC_DATA] to [GEOGRAPHIC_DA…" at bounding box center [287, 198] width 429 height 209
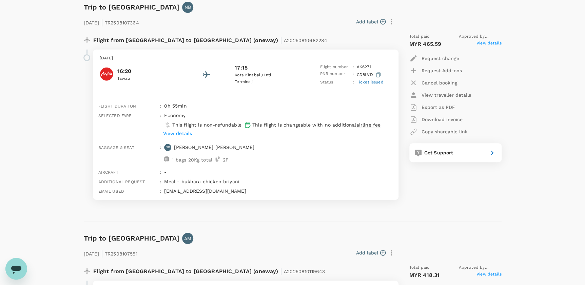
scroll to position [99, 0]
click at [440, 203] on div "Total paid Approved by [PERSON_NAME] MYR 465.59 View details Request change Req…" at bounding box center [449, 116] width 106 height 178
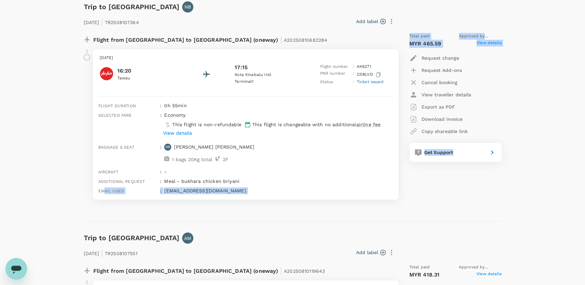
drag, startPoint x: 92, startPoint y: 212, endPoint x: 104, endPoint y: 206, distance: 14.0
click at [104, 206] on div "Trip to [GEOGRAPHIC_DATA] [GEOGRAPHIC_DATA] [DATE] | TR2508107364 Add label Fli…" at bounding box center [290, 105] width 424 height 231
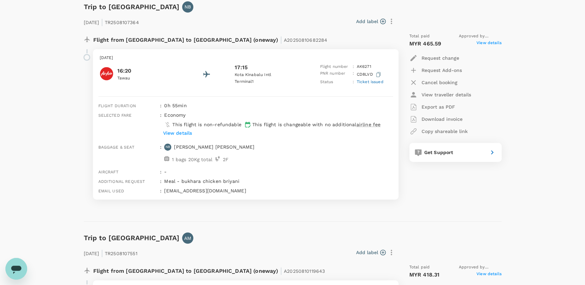
click at [227, 214] on div "Trip to [GEOGRAPHIC_DATA] [GEOGRAPHIC_DATA] [DATE] | TR2508107364 Add label Fli…" at bounding box center [290, 105] width 424 height 231
click at [130, 214] on div "Trip to [GEOGRAPHIC_DATA] [GEOGRAPHIC_DATA] [DATE] | TR2508107364 Add label Fli…" at bounding box center [290, 105] width 424 height 231
click at [106, 213] on div "Trip to [GEOGRAPHIC_DATA] [GEOGRAPHIC_DATA] [DATE] | TR2508107364 Add label Fli…" at bounding box center [290, 105] width 424 height 231
click at [477, 187] on div "Total paid Approved by [PERSON_NAME] MYR 465.59 View details Request change Req…" at bounding box center [449, 116] width 106 height 178
click at [97, 205] on div "Flight from [GEOGRAPHIC_DATA] to [GEOGRAPHIC_DATA] (oneway) | A20250810682284 […" at bounding box center [293, 118] width 418 height 183
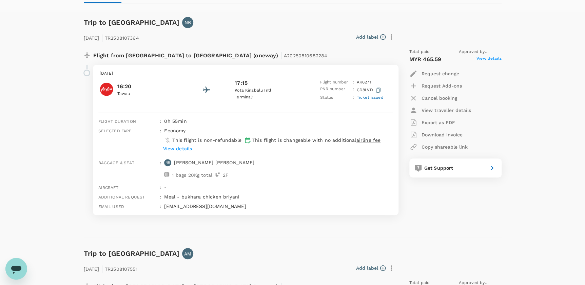
scroll to position [69, 0]
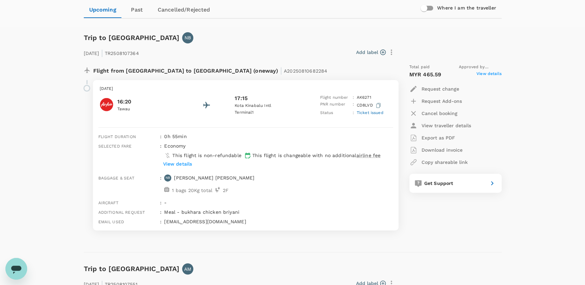
click at [220, 42] on div "[DATE] | TR2508107364 Add label Flight from [GEOGRAPHIC_DATA] to [GEOGRAPHIC_DA…" at bounding box center [287, 137] width 429 height 209
drag, startPoint x: 88, startPoint y: 36, endPoint x: 123, endPoint y: 48, distance: 37.0
click at [123, 48] on div "[DATE] | TR2508107364 Add label Flight from [GEOGRAPHIC_DATA] to [GEOGRAPHIC_DA…" at bounding box center [287, 137] width 429 height 209
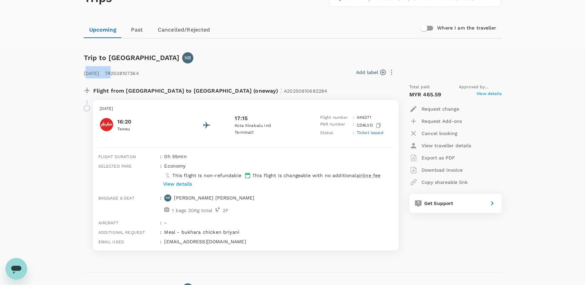
scroll to position [38, 0]
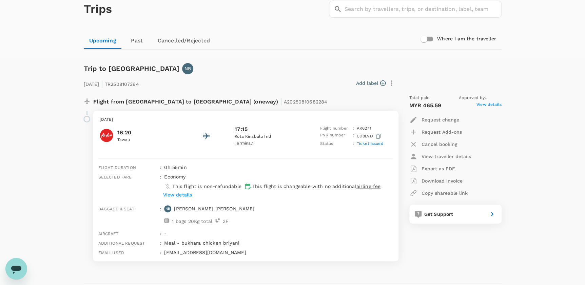
click at [240, 52] on div "Trip to [GEOGRAPHIC_DATA] [GEOGRAPHIC_DATA] [DATE] | TR2508107364 Add label Fli…" at bounding box center [290, 167] width 424 height 231
drag, startPoint x: 82, startPoint y: 66, endPoint x: 134, endPoint y: 66, distance: 51.9
click at [134, 66] on div "[DATE] | TR2508107364 Add label Flight from [GEOGRAPHIC_DATA] to [GEOGRAPHIC_DA…" at bounding box center [287, 167] width 429 height 209
drag, startPoint x: 134, startPoint y: 66, endPoint x: 226, endPoint y: 52, distance: 92.7
click at [226, 51] on div "Trips ​ ​ Upcoming Past Cancelled/Rejected Where I am the traveller" at bounding box center [292, 22] width 585 height 72
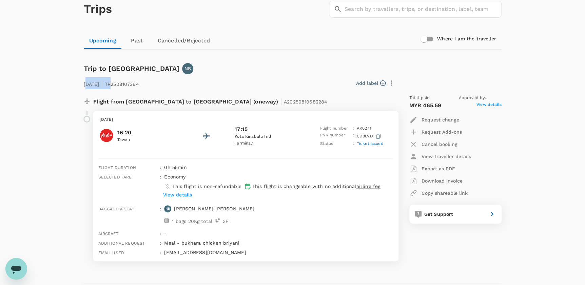
drag, startPoint x: 85, startPoint y: 68, endPoint x: 122, endPoint y: 69, distance: 36.3
click at [122, 69] on div "[DATE] | TR2508107364 Add label Flight from [GEOGRAPHIC_DATA] to [GEOGRAPHIC_DA…" at bounding box center [287, 167] width 429 height 209
drag, startPoint x: 122, startPoint y: 69, endPoint x: 77, endPoint y: 68, distance: 44.2
click at [77, 68] on div "[DATE] | TR2508107364 Add label Flight from [GEOGRAPHIC_DATA] to [GEOGRAPHIC_DA…" at bounding box center [287, 167] width 429 height 209
drag, startPoint x: 82, startPoint y: 66, endPoint x: 100, endPoint y: 67, distance: 18.0
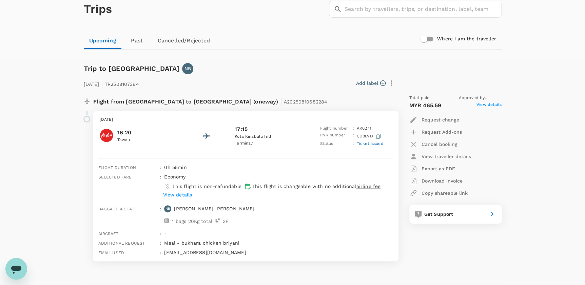
click at [100, 67] on div "[DATE] | TR2508107364 Add label Flight from [GEOGRAPHIC_DATA] to [GEOGRAPHIC_DA…" at bounding box center [287, 167] width 429 height 209
drag, startPoint x: 100, startPoint y: 67, endPoint x: 88, endPoint y: 67, distance: 12.9
click at [88, 67] on div "[DATE] | TR2508107364 Add label Flight from [GEOGRAPHIC_DATA] to [GEOGRAPHIC_DA…" at bounding box center [287, 167] width 429 height 209
drag, startPoint x: 84, startPoint y: 66, endPoint x: 98, endPoint y: 66, distance: 14.3
click at [98, 66] on div "[DATE] | TR2508107364 Add label Flight from [GEOGRAPHIC_DATA] to [GEOGRAPHIC_DA…" at bounding box center [287, 167] width 429 height 209
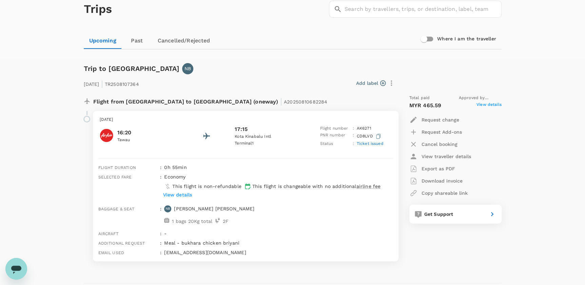
drag, startPoint x: 98, startPoint y: 66, endPoint x: 83, endPoint y: 58, distance: 16.9
click at [83, 58] on div "Trip to [GEOGRAPHIC_DATA] [GEOGRAPHIC_DATA] [DATE] | TR2508107364 Add label Fli…" at bounding box center [290, 167] width 424 height 231
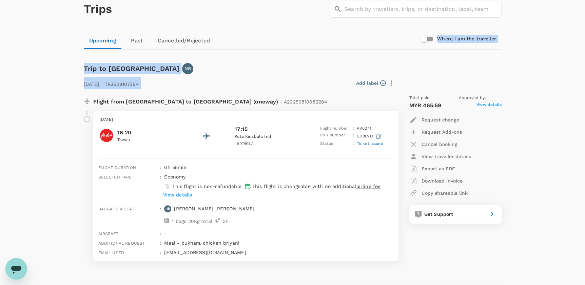
drag, startPoint x: 81, startPoint y: 40, endPoint x: 253, endPoint y: 68, distance: 174.0
click at [253, 68] on div "Trips ​ ​ Upcoming Past Cancelled/Rejected Where I am the traveller Trip to [GE…" at bounding box center [292, 250] width 585 height 529
drag, startPoint x: 253, startPoint y: 68, endPoint x: 257, endPoint y: 75, distance: 7.9
click at [257, 75] on div "Add label" at bounding box center [268, 82] width 258 height 14
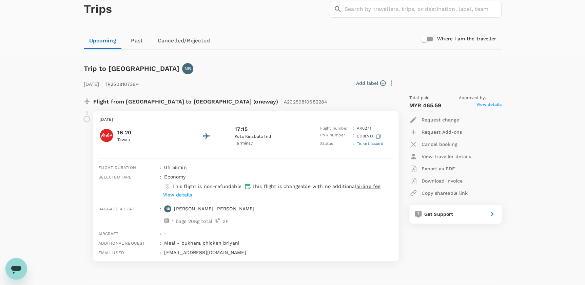
click at [252, 75] on div "Add label" at bounding box center [268, 82] width 258 height 14
click at [236, 67] on div "[DATE] | TR2508107364 Add label Flight from [GEOGRAPHIC_DATA] to [GEOGRAPHIC_DA…" at bounding box center [287, 167] width 429 height 209
drag, startPoint x: 69, startPoint y: 64, endPoint x: 106, endPoint y: 66, distance: 37.0
click at [106, 66] on div "Trips ​ ​ Upcoming Past Cancelled/Rejected Where I am the traveller Trip to [GE…" at bounding box center [292, 250] width 585 height 529
click at [249, 70] on div "[DATE] | TR2508107364 Add label Flight from [GEOGRAPHIC_DATA] to [GEOGRAPHIC_DA…" at bounding box center [287, 167] width 429 height 209
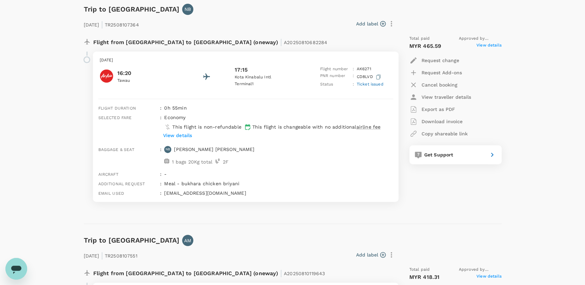
scroll to position [99, 0]
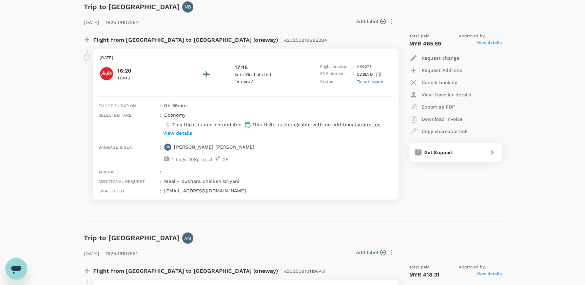
click at [242, 24] on div "Add label" at bounding box center [270, 22] width 256 height 12
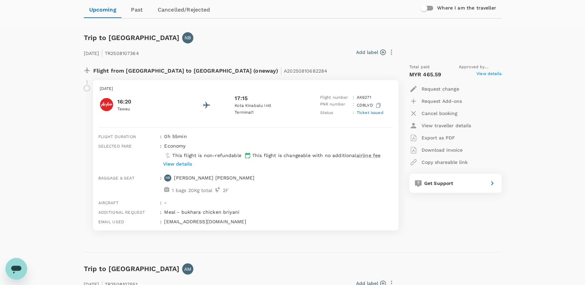
click at [301, 45] on div "Add label" at bounding box center [268, 51] width 258 height 14
drag, startPoint x: 81, startPoint y: 36, endPoint x: 115, endPoint y: 38, distance: 34.4
click at [115, 38] on div "[DATE] | TR2508107364 Add label Flight from [GEOGRAPHIC_DATA] to [GEOGRAPHIC_DA…" at bounding box center [287, 137] width 429 height 209
drag, startPoint x: 115, startPoint y: 38, endPoint x: 218, endPoint y: 45, distance: 103.4
click at [218, 45] on div "Add label" at bounding box center [268, 51] width 258 height 14
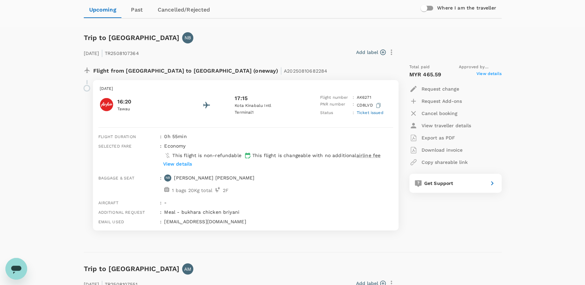
click at [218, 45] on div "Add label" at bounding box center [268, 51] width 258 height 14
click at [289, 49] on div "Add label" at bounding box center [270, 53] width 256 height 12
drag, startPoint x: 85, startPoint y: 38, endPoint x: 139, endPoint y: 45, distance: 54.1
click at [139, 45] on div "[DATE] | TR2508107364 Add label Flight from [GEOGRAPHIC_DATA] to [GEOGRAPHIC_DA…" at bounding box center [287, 137] width 429 height 209
drag, startPoint x: 139, startPoint y: 45, endPoint x: 174, endPoint y: 51, distance: 36.1
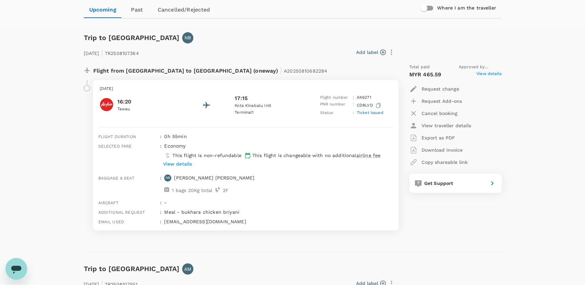
click at [174, 51] on div "Add label" at bounding box center [270, 53] width 256 height 12
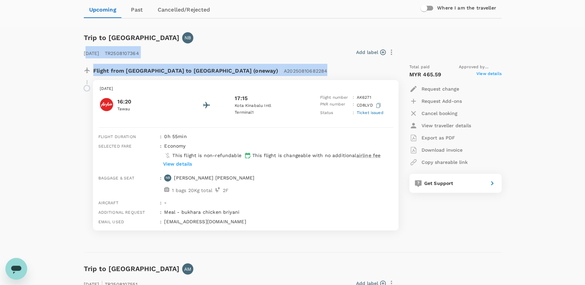
drag, startPoint x: 85, startPoint y: 35, endPoint x: 288, endPoint y: 65, distance: 205.6
click at [288, 65] on div "[DATE] | TR2508107364 Add label Flight from [GEOGRAPHIC_DATA] to [GEOGRAPHIC_DA…" at bounding box center [287, 137] width 429 height 209
drag, startPoint x: 288, startPoint y: 65, endPoint x: 243, endPoint y: 42, distance: 50.3
click at [243, 42] on div "[DATE] | TR2508107364 Add label Flight from [GEOGRAPHIC_DATA] to [GEOGRAPHIC_DA…" at bounding box center [287, 137] width 429 height 209
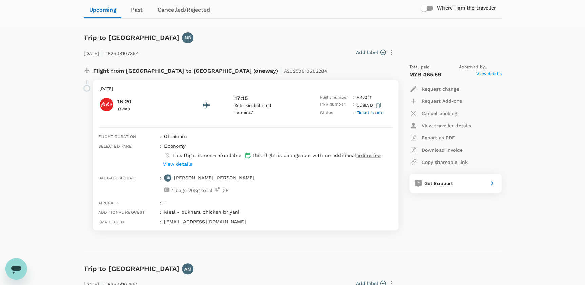
click at [243, 42] on div "[DATE] | TR2508107364 Add label Flight from [GEOGRAPHIC_DATA] to [GEOGRAPHIC_DA…" at bounding box center [287, 137] width 429 height 209
drag, startPoint x: 80, startPoint y: 36, endPoint x: 163, endPoint y: 42, distance: 83.4
click at [163, 42] on div "Trip to [GEOGRAPHIC_DATA] [GEOGRAPHIC_DATA] [DATE] | TR2508107364 Add label Fli…" at bounding box center [290, 136] width 424 height 231
click at [216, 48] on div "Add label" at bounding box center [270, 53] width 256 height 12
click at [276, 47] on div "Add label" at bounding box center [270, 53] width 256 height 12
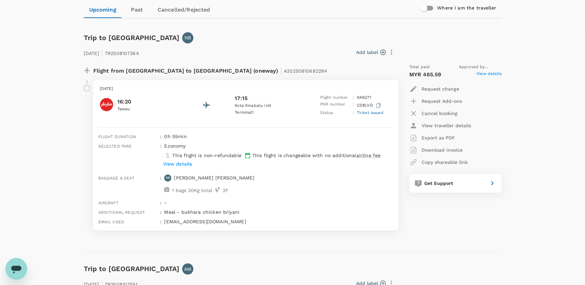
click at [267, 55] on div "Add label" at bounding box center [270, 53] width 256 height 12
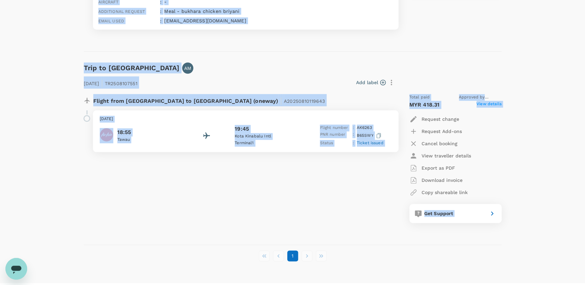
scroll to position [285, 0]
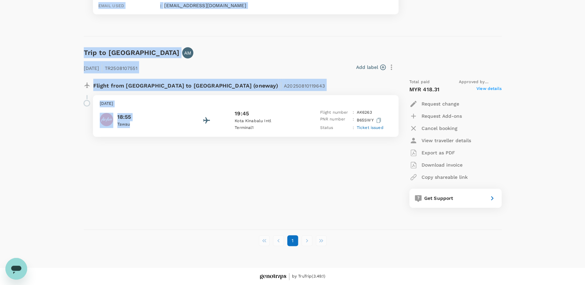
drag, startPoint x: 77, startPoint y: 53, endPoint x: 152, endPoint y: 194, distance: 159.4
click at [152, 194] on div "Trip to [GEOGRAPHIC_DATA] [GEOGRAPHIC_DATA] [DATE] | TR2508107364 Add label Fli…" at bounding box center [290, 17] width 424 height 425
click at [152, 194] on div "Flight from [GEOGRAPHIC_DATA] to [GEOGRAPHIC_DATA] (oneway) | A20250810119643 […" at bounding box center [237, 143] width 318 height 140
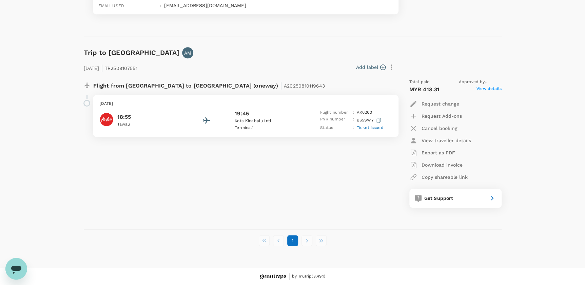
click at [184, 174] on div "Flight from [GEOGRAPHIC_DATA] to [GEOGRAPHIC_DATA] (oneway) | A20250810119643 […" at bounding box center [237, 143] width 318 height 140
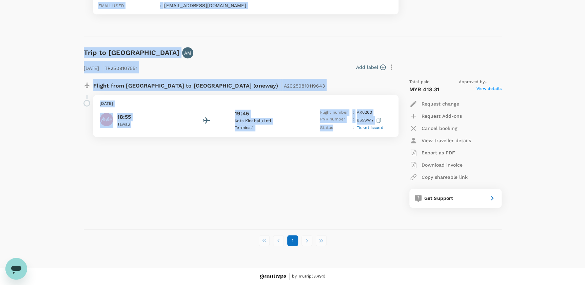
drag, startPoint x: 70, startPoint y: 41, endPoint x: 342, endPoint y: 176, distance: 303.6
click at [342, 176] on div "Trips ​ ​ Upcoming Past Cancelled/Rejected Where I am the traveller Trip to [GE…" at bounding box center [292, 3] width 585 height 529
click at [125, 179] on div "Flight from [GEOGRAPHIC_DATA] to [GEOGRAPHIC_DATA] (oneway) | A20250810119643 […" at bounding box center [237, 143] width 318 height 140
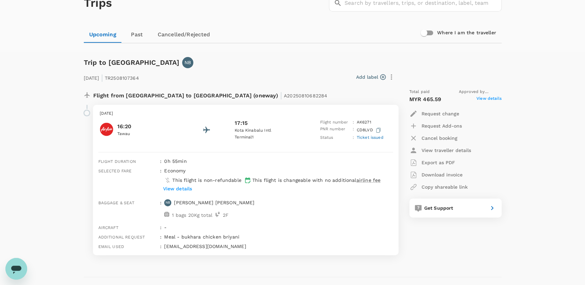
scroll to position [38, 0]
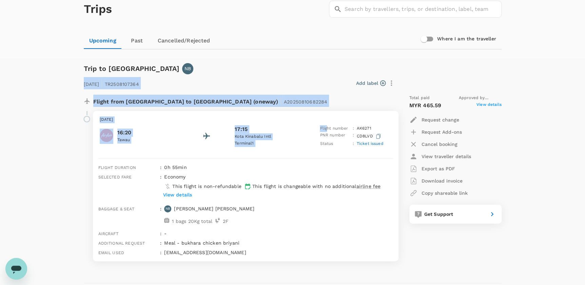
drag, startPoint x: 81, startPoint y: 68, endPoint x: 328, endPoint y: 127, distance: 253.5
click at [328, 127] on div "[DATE] | TR2508107364 Add label Flight from [GEOGRAPHIC_DATA] to [GEOGRAPHIC_DA…" at bounding box center [287, 167] width 429 height 209
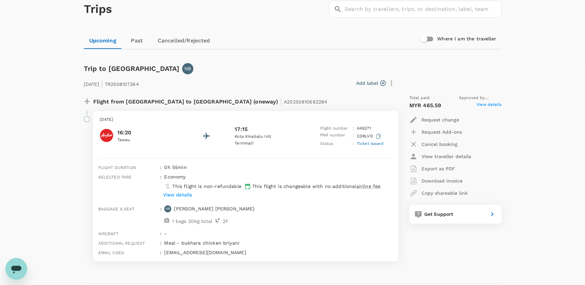
click at [57, 68] on div "Trips ​ ​ Upcoming Past Cancelled/Rejected Where I am the traveller Trip to [GE…" at bounding box center [292, 250] width 585 height 529
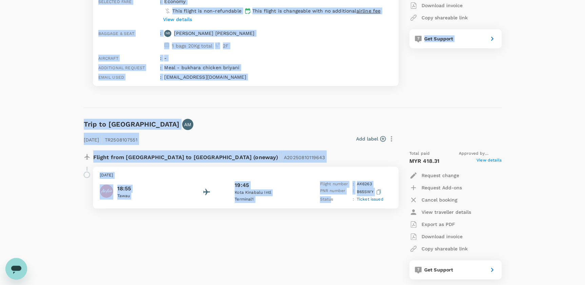
scroll to position [223, 0]
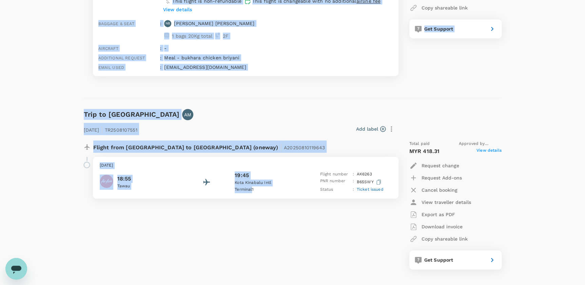
drag, startPoint x: 78, startPoint y: 5, endPoint x: 252, endPoint y: 228, distance: 282.7
click at [252, 228] on div "Trips ​ ​ Upcoming Past Cancelled/Rejected Where I am the traveller Trip to [GE…" at bounding box center [292, 64] width 585 height 529
drag, startPoint x: 252, startPoint y: 228, endPoint x: 177, endPoint y: 241, distance: 76.2
click at [177, 241] on div "Flight from [GEOGRAPHIC_DATA] to [GEOGRAPHIC_DATA] (oneway) | A20250810119643 […" at bounding box center [237, 205] width 318 height 140
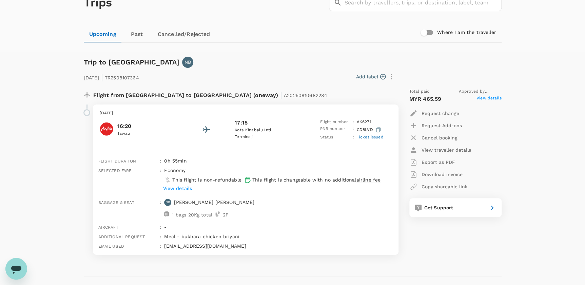
scroll to position [7, 0]
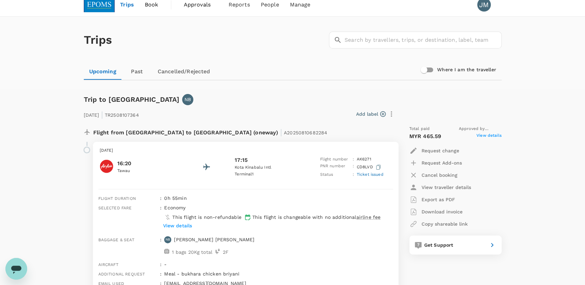
click at [45, 46] on div "Trips ​ ​ Upcoming Past Cancelled/Rejected Where I am the traveller" at bounding box center [292, 53] width 585 height 72
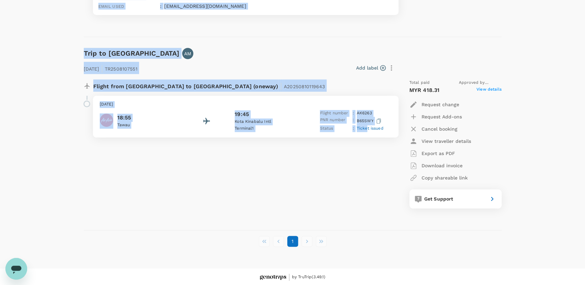
scroll to position [285, 0]
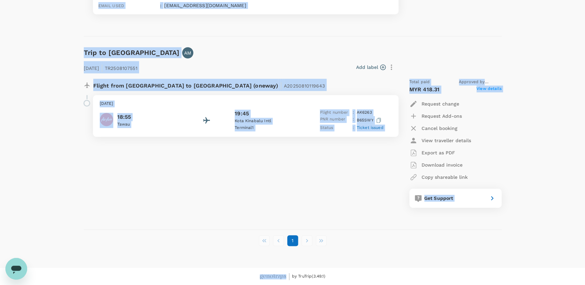
drag, startPoint x: 65, startPoint y: 36, endPoint x: 371, endPoint y: 242, distance: 368.1
click at [371, 242] on div "Trips ​ ​ Upcoming Past Cancelled/Rejected Where I am the traveller Trip to [GE…" at bounding box center [292, 3] width 585 height 529
click at [135, 190] on div "Flight from [GEOGRAPHIC_DATA] to [GEOGRAPHIC_DATA] (oneway) | A20250810119643 […" at bounding box center [237, 143] width 318 height 140
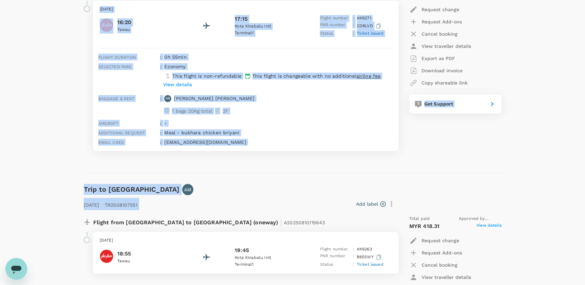
scroll to position [216, 0]
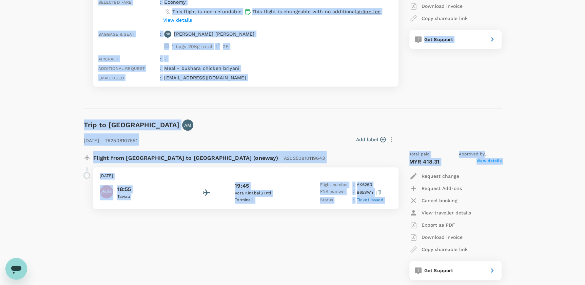
drag, startPoint x: 86, startPoint y: 47, endPoint x: 436, endPoint y: 209, distance: 386.5
click at [436, 209] on div "Trips ​ ​ Upcoming Past Cancelled/Rejected Where I am the traveller Trip to [GE…" at bounding box center [292, 75] width 585 height 529
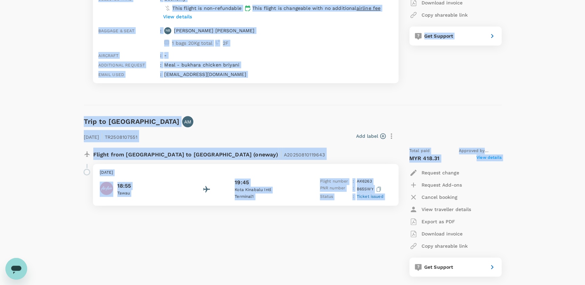
click at [255, 235] on div "Flight from [GEOGRAPHIC_DATA] to [GEOGRAPHIC_DATA] (oneway) | A20250810119643 […" at bounding box center [237, 212] width 318 height 140
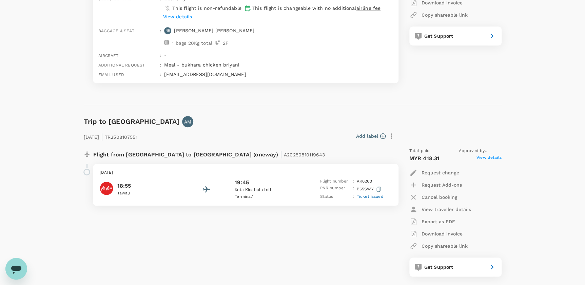
click at [61, 98] on div "Trips ​ ​ Upcoming Past Cancelled/Rejected Where I am the traveller Trip to [GE…" at bounding box center [292, 72] width 585 height 529
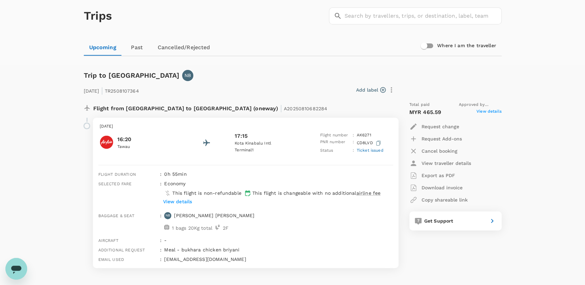
scroll to position [0, 0]
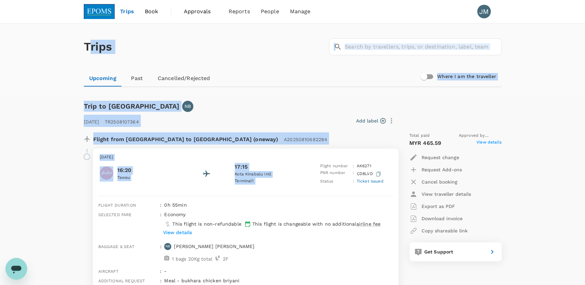
drag, startPoint x: 87, startPoint y: 48, endPoint x: 319, endPoint y: 165, distance: 259.4
click at [319, 165] on div "Trips ​ ​ Upcoming Past Cancelled/Rejected Where I am the traveller Trip to [GE…" at bounding box center [292, 287] width 585 height 529
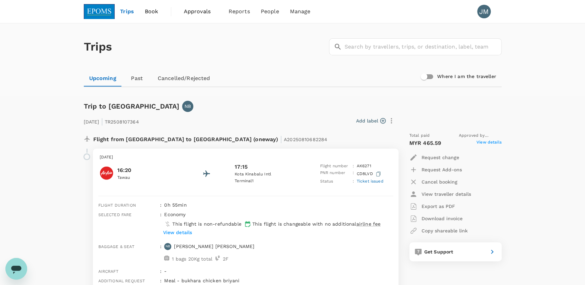
click at [531, 166] on div "Trips ​ ​ Upcoming Past Cancelled/Rejected Where I am the traveller Trip to [GE…" at bounding box center [292, 287] width 585 height 529
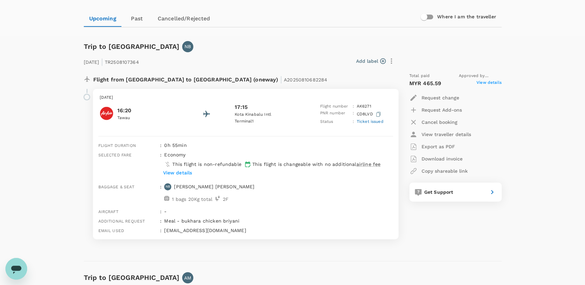
scroll to position [154, 0]
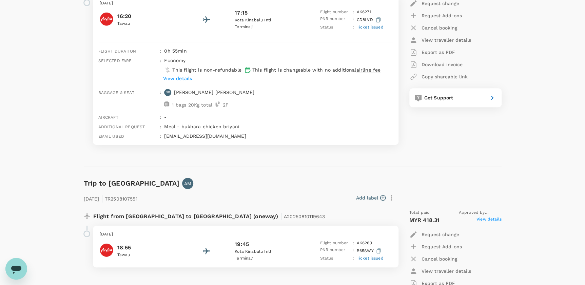
click at [25, 149] on div "Trips ​ ​ Upcoming Past Cancelled/Rejected Where I am the traveller Trip to [GE…" at bounding box center [292, 133] width 585 height 529
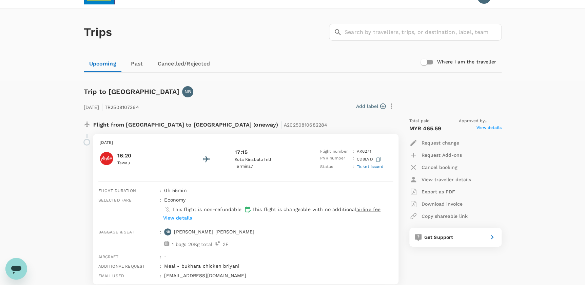
scroll to position [0, 0]
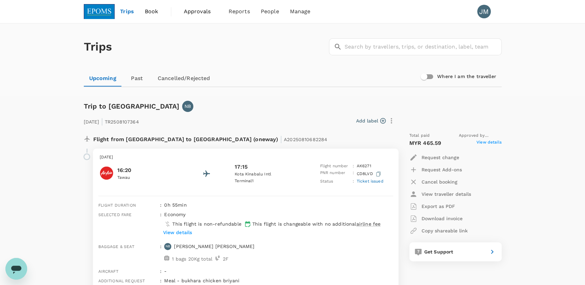
click at [55, 104] on div "Trips ​ ​ Upcoming Past Cancelled/Rejected Where I am the traveller Trip to [GE…" at bounding box center [292, 287] width 585 height 529
drag, startPoint x: 216, startPoint y: 56, endPoint x: 211, endPoint y: 58, distance: 5.5
click at [216, 56] on div "Trips ​ ​" at bounding box center [291, 46] width 421 height 50
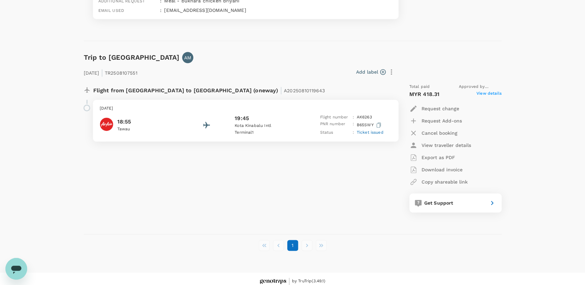
scroll to position [285, 0]
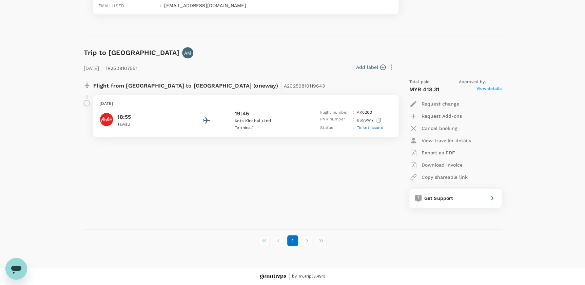
click at [135, 197] on div "Flight from [GEOGRAPHIC_DATA] to [GEOGRAPHIC_DATA] (oneway) | A20250810119643 […" at bounding box center [237, 143] width 318 height 140
click at [109, 183] on div "Flight from [GEOGRAPHIC_DATA] to [GEOGRAPHIC_DATA] (oneway) | A20250810119643 […" at bounding box center [237, 143] width 318 height 140
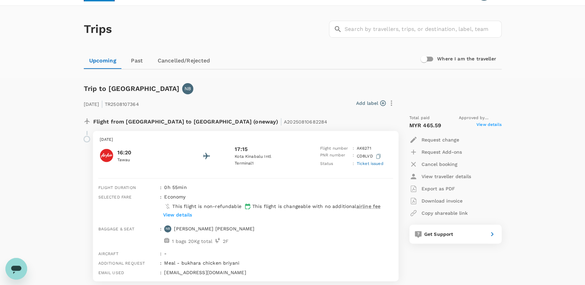
scroll to position [0, 0]
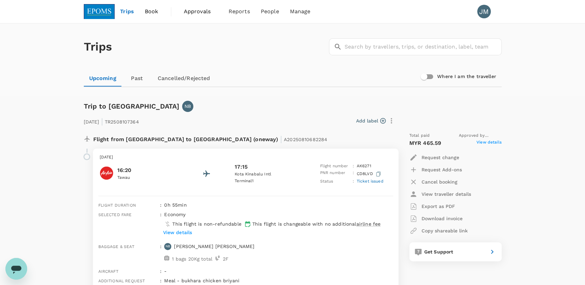
click at [281, 120] on div "Add label" at bounding box center [270, 121] width 256 height 12
click at [264, 115] on div "Add label" at bounding box center [270, 121] width 256 height 12
click at [286, 103] on div "[DATE] | TR2508107364 Add label Flight from [GEOGRAPHIC_DATA] to [GEOGRAPHIC_DA…" at bounding box center [287, 205] width 429 height 209
click at [298, 109] on div "[DATE] | TR2508107364 Add label Flight from [GEOGRAPHIC_DATA] to [GEOGRAPHIC_DA…" at bounding box center [287, 205] width 429 height 209
click at [275, 100] on div "Trip to [GEOGRAPHIC_DATA] [GEOGRAPHIC_DATA]" at bounding box center [291, 105] width 421 height 14
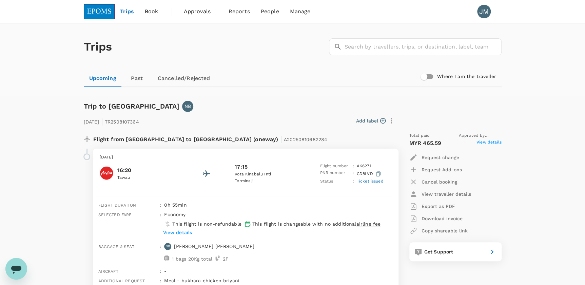
click at [258, 75] on div "Upcoming Past Cancelled/Rejected" at bounding box center [293, 78] width 418 height 16
click at [250, 72] on div "Upcoming Past Cancelled/Rejected" at bounding box center [293, 78] width 418 height 16
click at [244, 114] on div "Add label" at bounding box center [268, 119] width 258 height 14
click at [285, 110] on div "[DATE] | TR2508107364 Add label Flight from [GEOGRAPHIC_DATA] to [GEOGRAPHIC_DA…" at bounding box center [287, 205] width 429 height 209
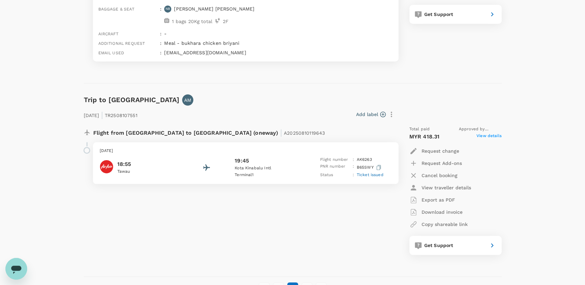
scroll to position [247, 0]
